Goal: Find specific page/section: Find specific page/section

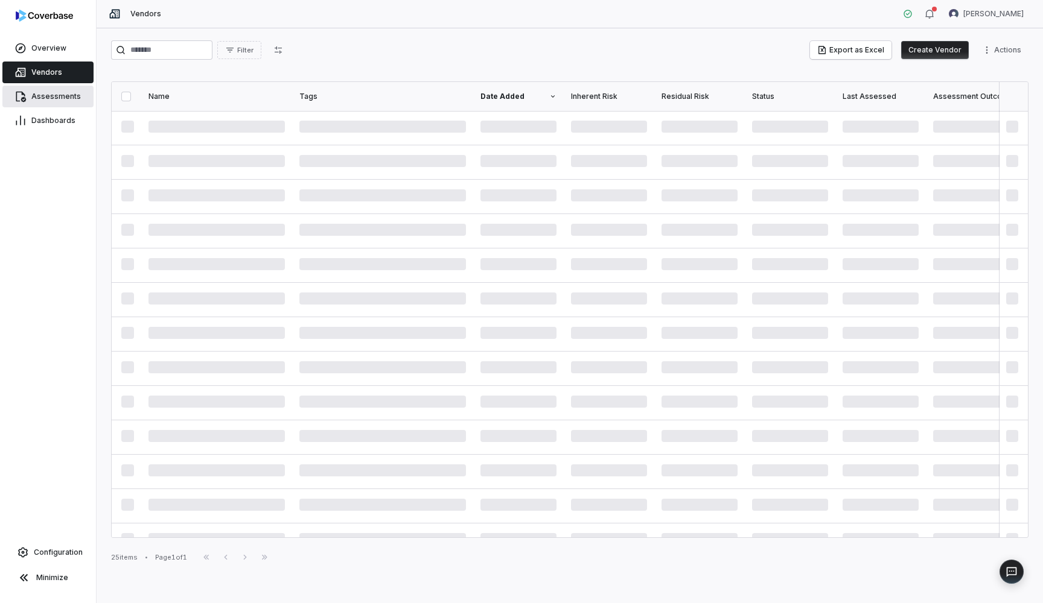
click at [51, 92] on span "Assessments" at bounding box center [55, 97] width 49 height 10
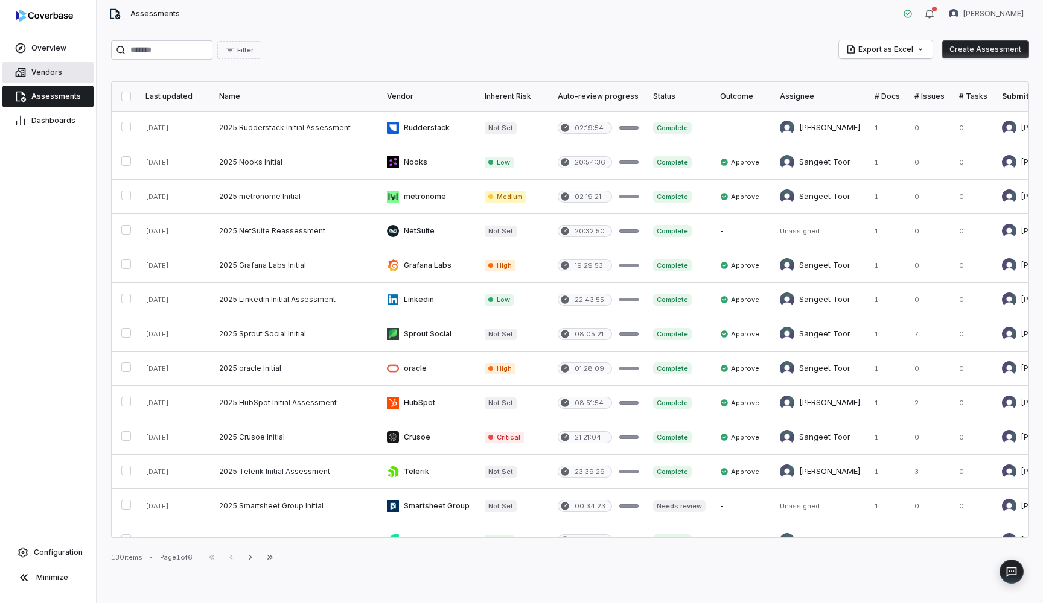
click at [49, 72] on span "Vendors" at bounding box center [46, 73] width 31 height 10
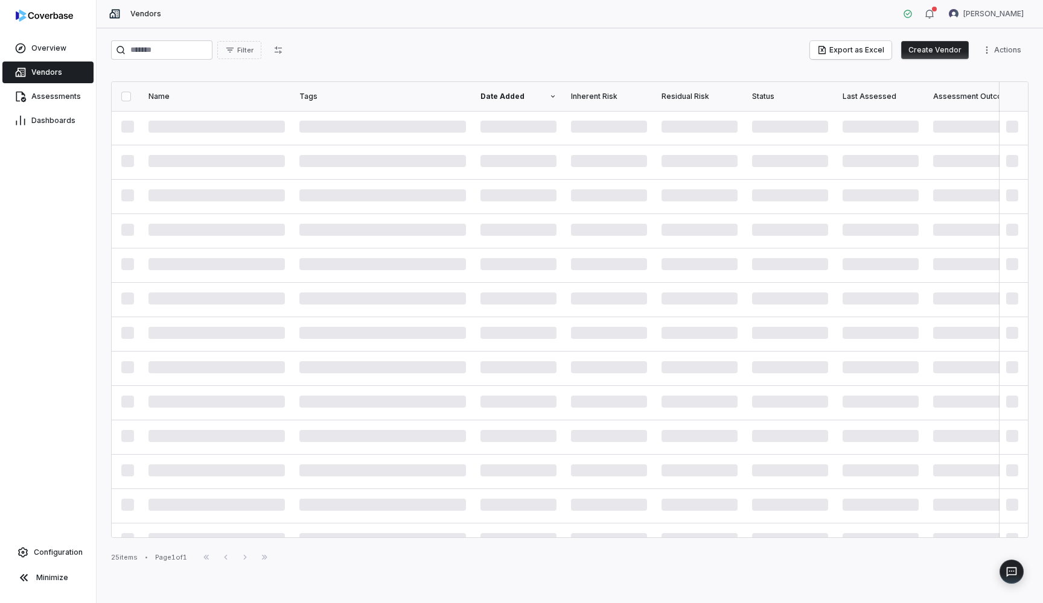
click at [49, 108] on div "Assessments" at bounding box center [48, 96] width 96 height 24
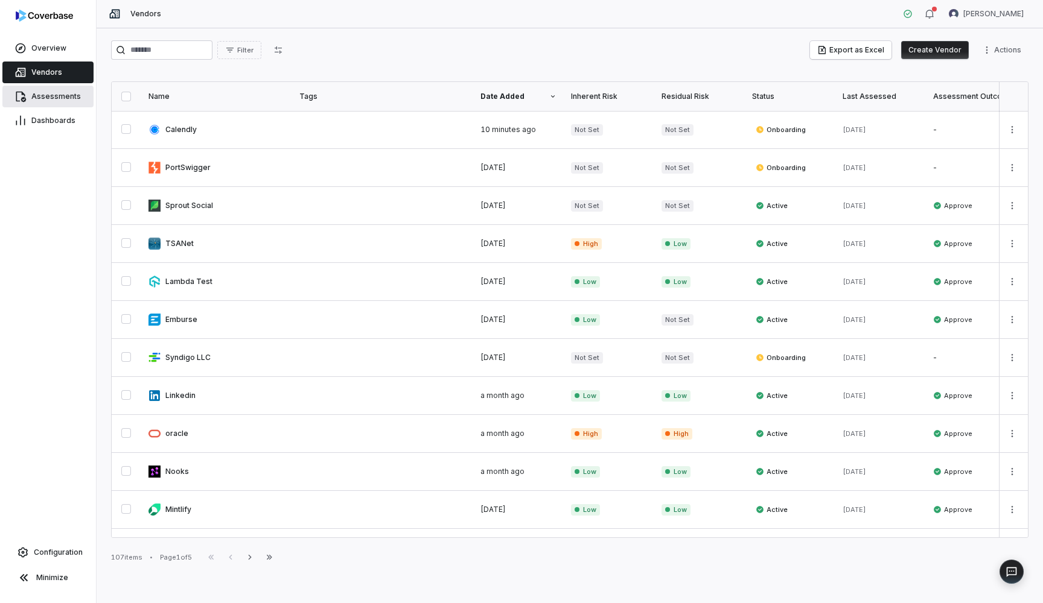
click at [49, 103] on link "Assessments" at bounding box center [47, 97] width 91 height 22
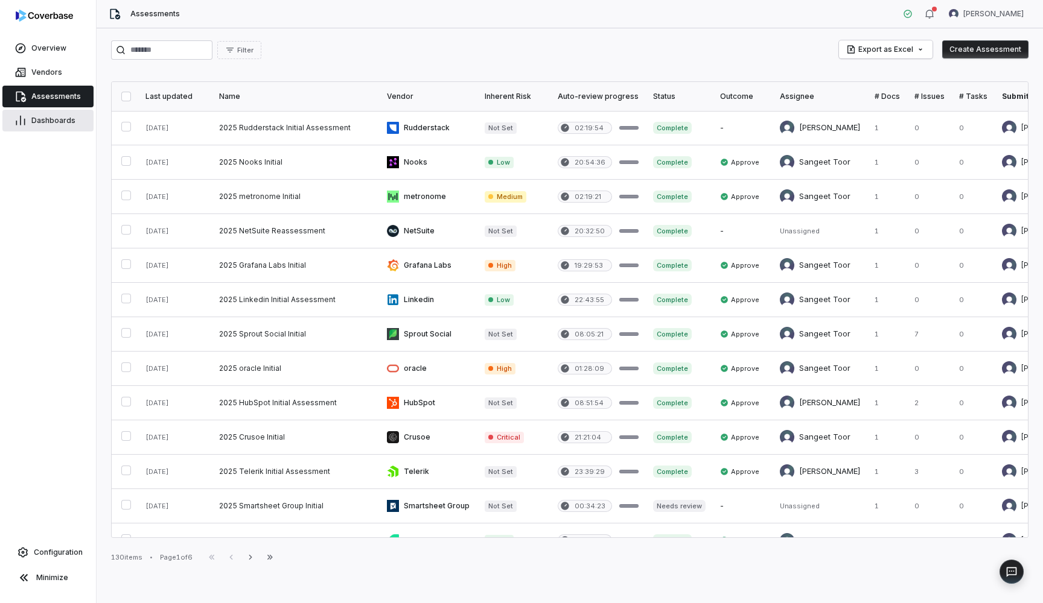
click at [82, 112] on link "Dashboards" at bounding box center [47, 121] width 91 height 22
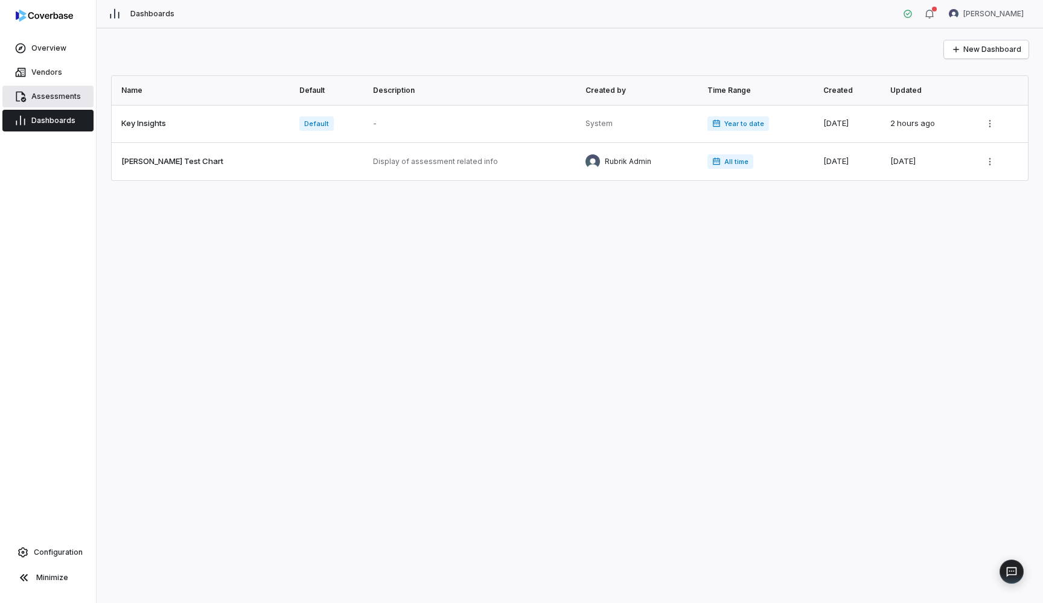
click at [40, 92] on span "Assessments" at bounding box center [55, 97] width 49 height 10
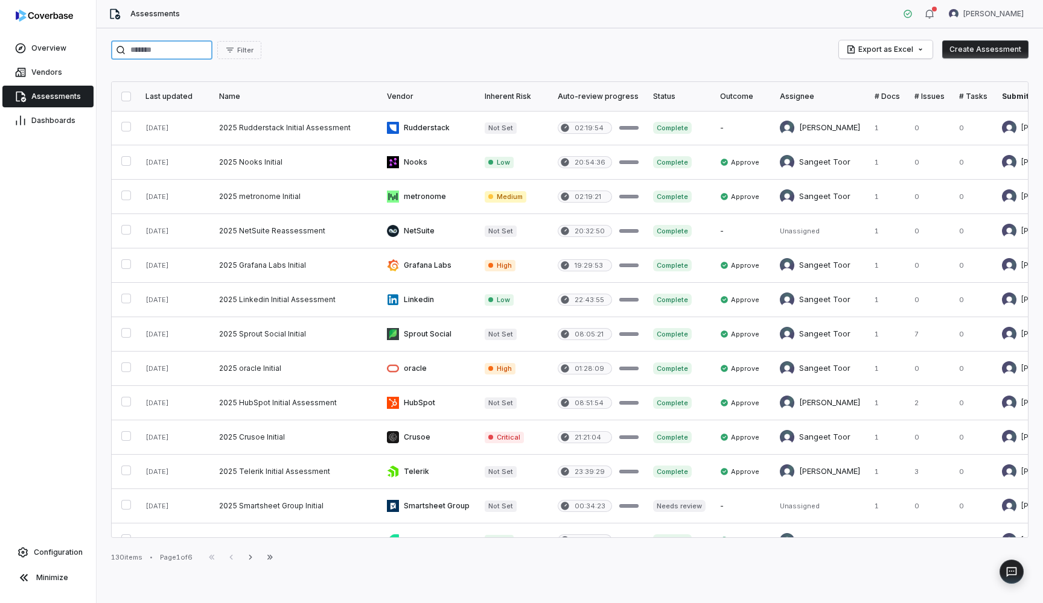
click at [211, 51] on input "search" at bounding box center [161, 49] width 101 height 19
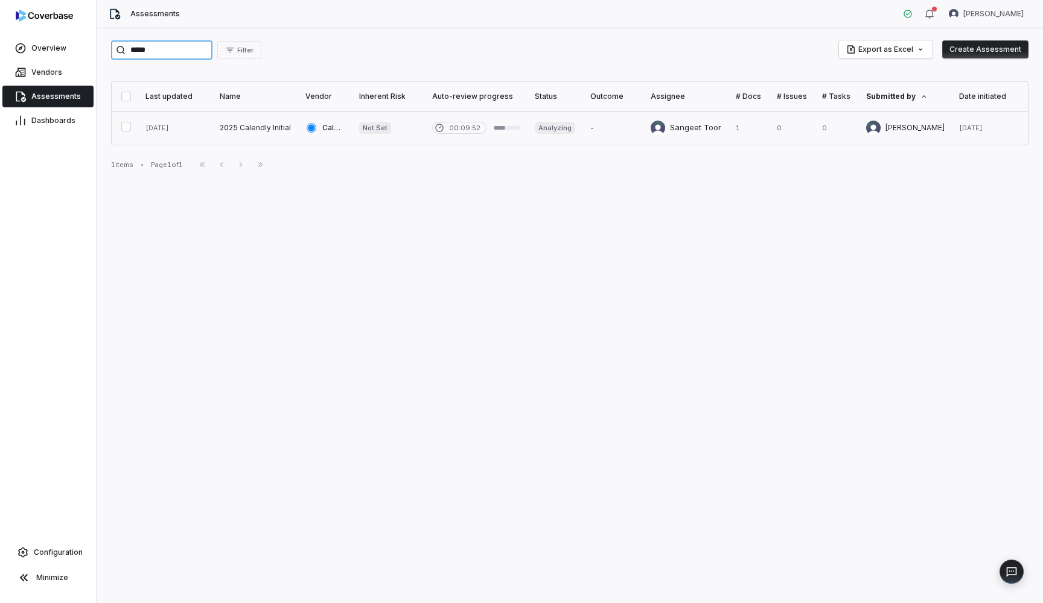
type input "*****"
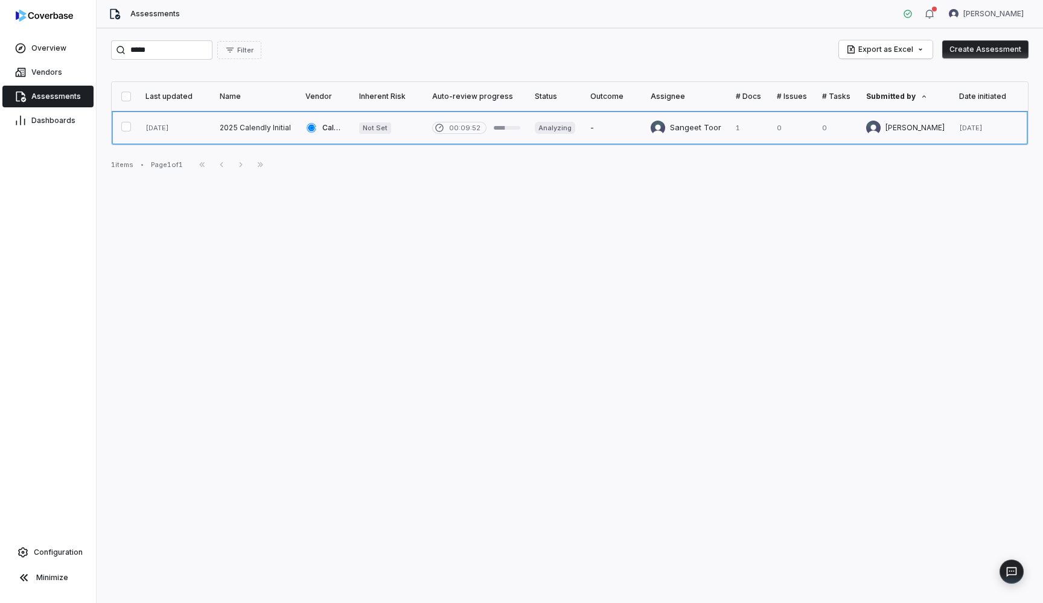
click at [265, 125] on link at bounding box center [255, 128] width 86 height 34
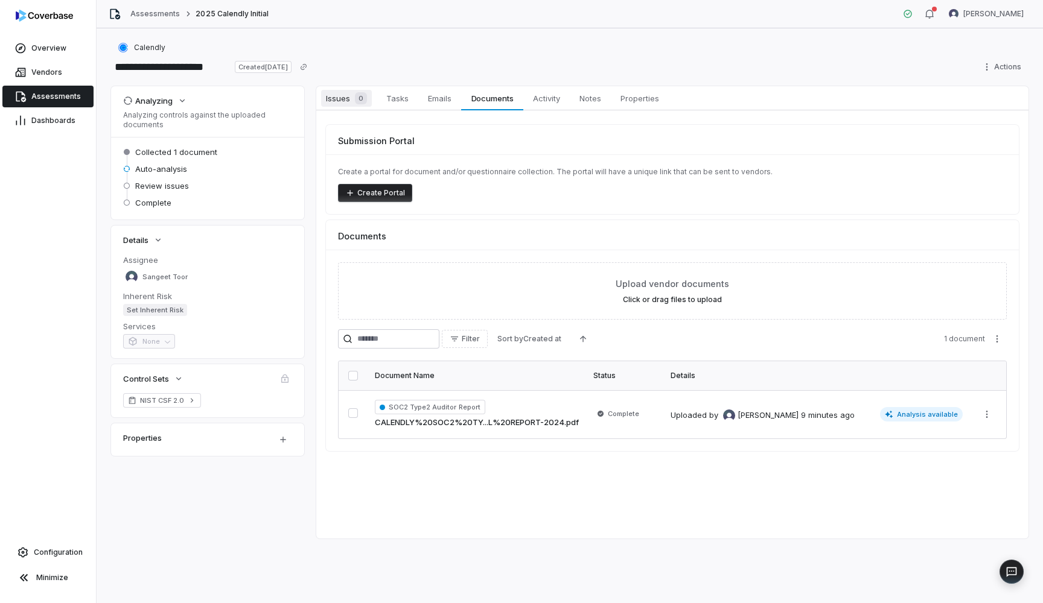
click at [356, 94] on span "0" at bounding box center [361, 98] width 12 height 12
